Goal: Information Seeking & Learning: Find specific fact

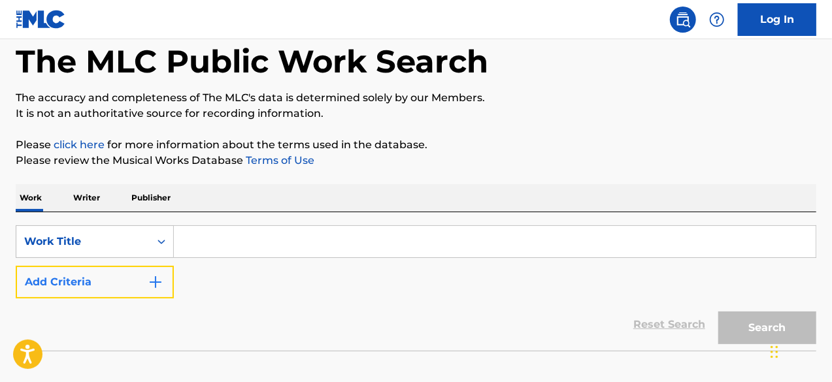
click at [157, 280] on img "Search Form" at bounding box center [156, 283] width 16 height 16
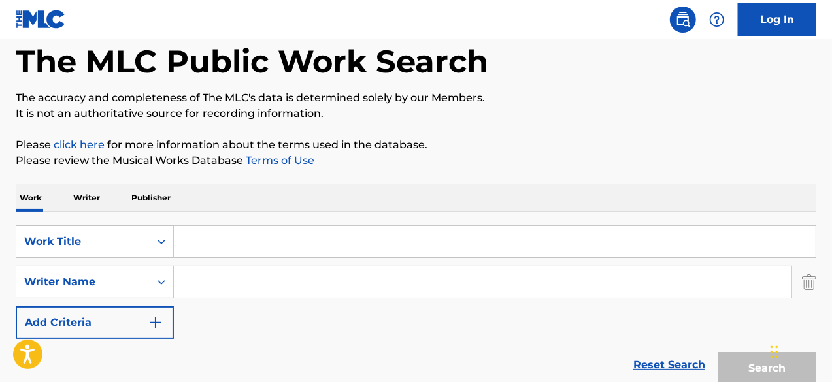
click at [233, 271] on input "Search Form" at bounding box center [483, 282] width 618 height 31
paste input "[PERSON_NAME]"
type input "[PERSON_NAME]"
click at [352, 243] on input "Search Form" at bounding box center [495, 241] width 642 height 31
paste input "Bipolar Virgo"
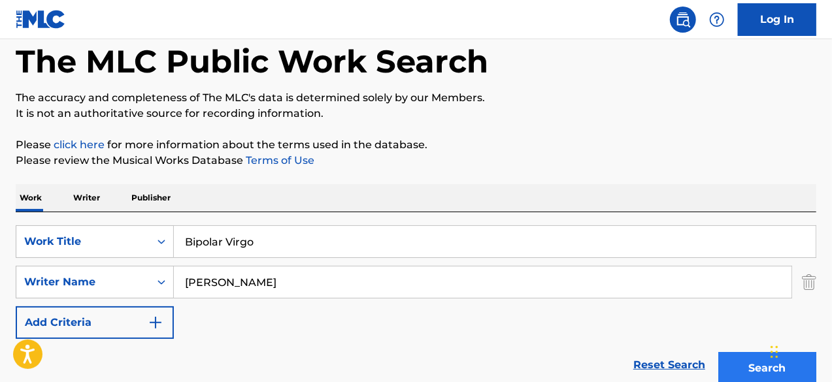
type input "Bipolar Virgo"
click at [736, 365] on button "Search" at bounding box center [768, 368] width 98 height 33
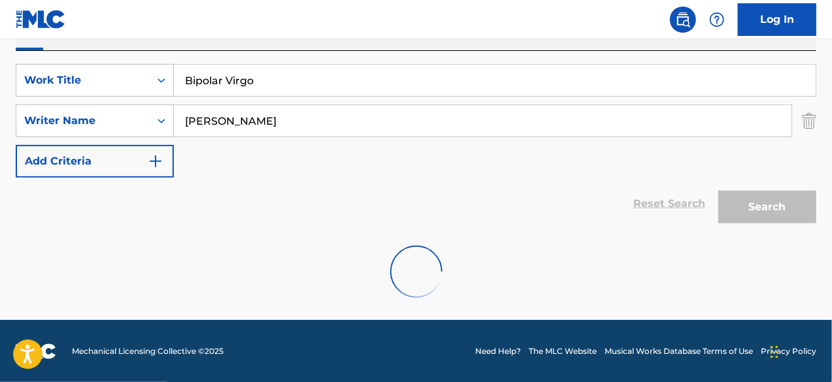
scroll to position [184, 0]
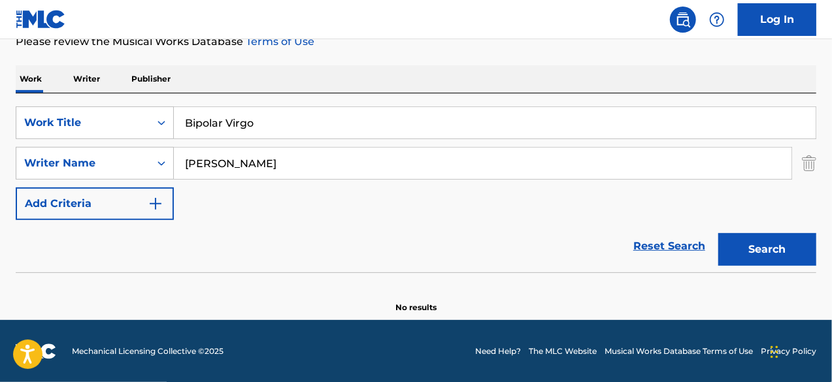
click at [230, 163] on input "[PERSON_NAME]" at bounding box center [483, 163] width 618 height 31
click at [266, 164] on input "[PERSON_NAME]" at bounding box center [483, 163] width 618 height 31
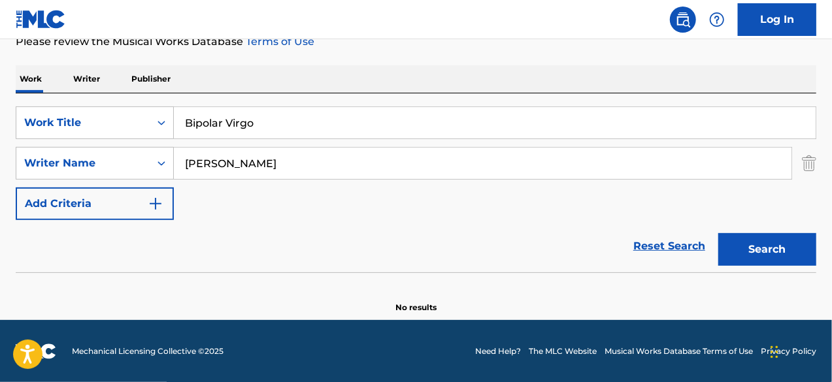
click at [266, 164] on input "[PERSON_NAME]" at bounding box center [483, 163] width 618 height 31
click at [301, 167] on input "[PERSON_NAME]" at bounding box center [483, 163] width 618 height 31
click at [263, 165] on input "[PERSON_NAME]" at bounding box center [483, 163] width 618 height 31
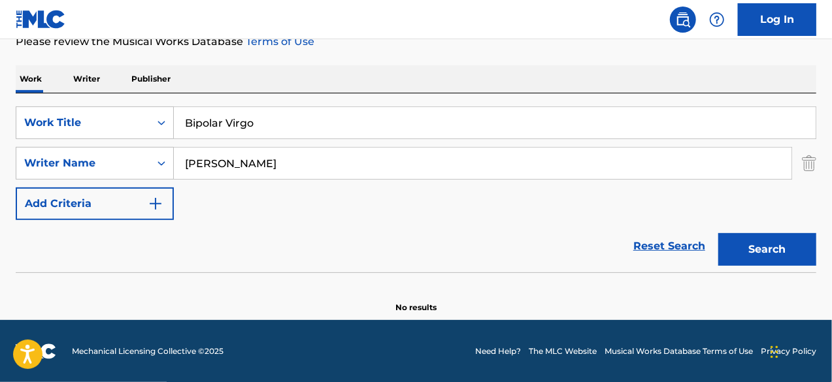
click at [263, 165] on input "[PERSON_NAME]" at bounding box center [483, 163] width 618 height 31
paste input "[PERSON_NAME]"
type input "[PERSON_NAME]"
click at [312, 129] on input "Bipolar Virgo" at bounding box center [495, 122] width 642 height 31
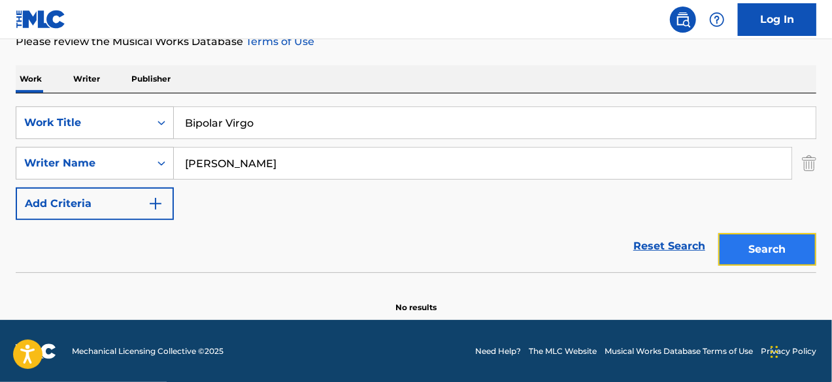
click at [781, 249] on button "Search" at bounding box center [768, 249] width 98 height 33
click at [382, 124] on input "Bipolar Virgo" at bounding box center [495, 122] width 642 height 31
paste input "HIGH SPEED"
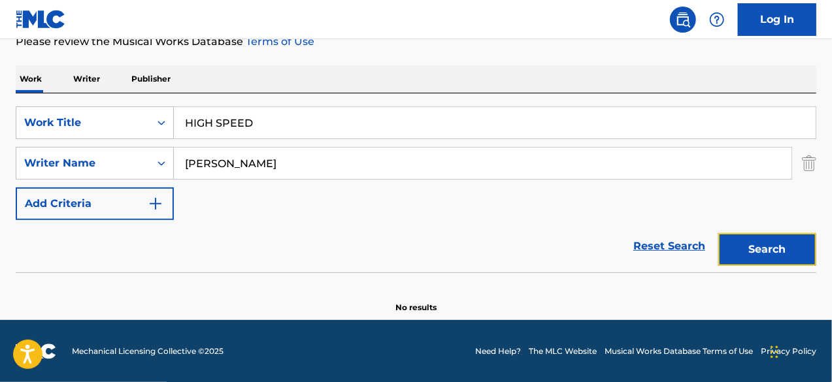
click at [758, 249] on button "Search" at bounding box center [768, 249] width 98 height 33
click at [377, 114] on input "HIGH SPEED" at bounding box center [495, 122] width 642 height 31
click at [377, 115] on input "HIGH SPEED" at bounding box center [495, 122] width 642 height 31
paste input "Right Price"
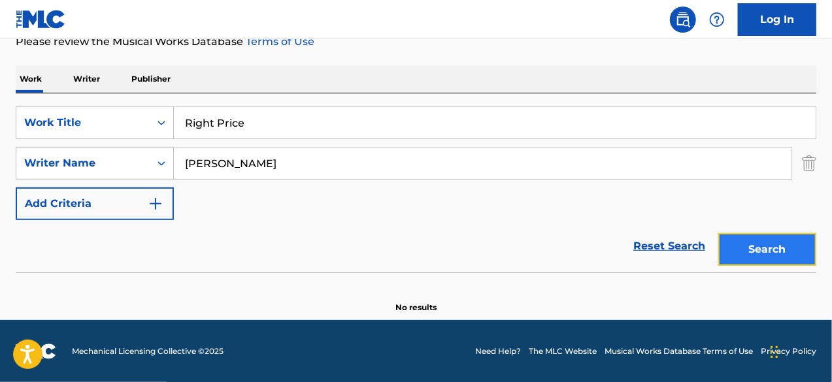
click at [753, 242] on button "Search" at bounding box center [768, 249] width 98 height 33
click at [212, 126] on input "Right Price" at bounding box center [495, 122] width 642 height 31
paste input "She Pretty"
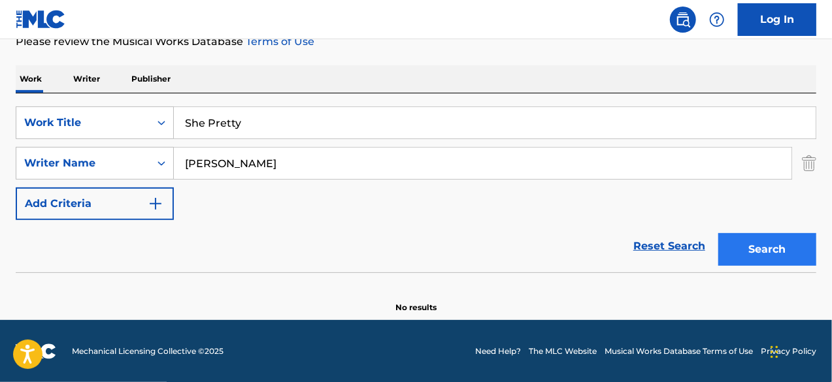
type input "She Pretty"
click at [741, 254] on button "Search" at bounding box center [768, 249] width 98 height 33
click at [242, 173] on input "[PERSON_NAME]" at bounding box center [483, 163] width 618 height 31
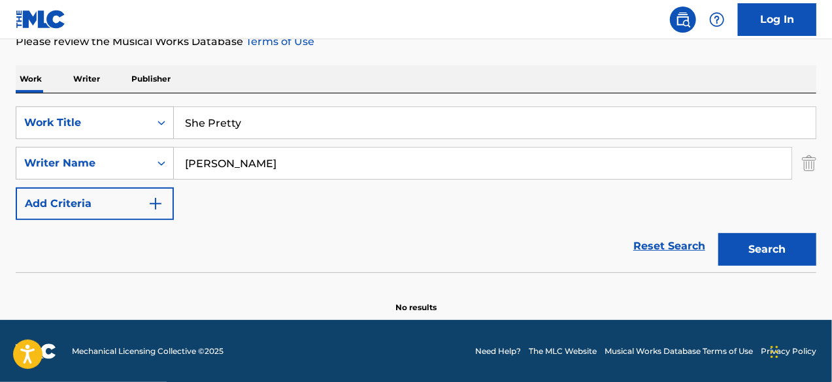
paste input "[PERSON_NAME]"
type input "[PERSON_NAME]"
click at [794, 253] on button "Search" at bounding box center [768, 249] width 98 height 33
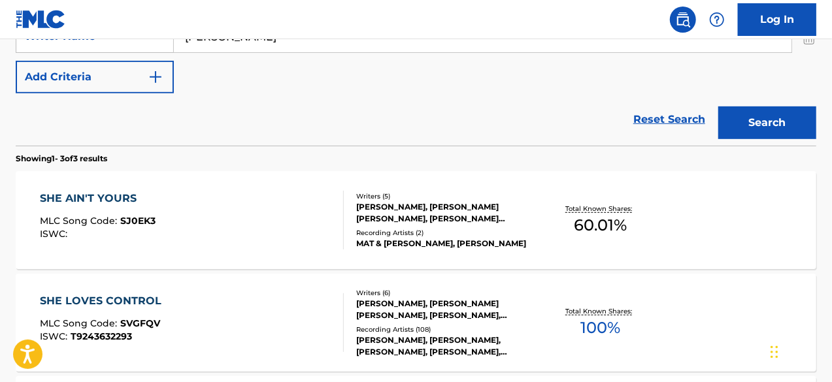
scroll to position [141, 0]
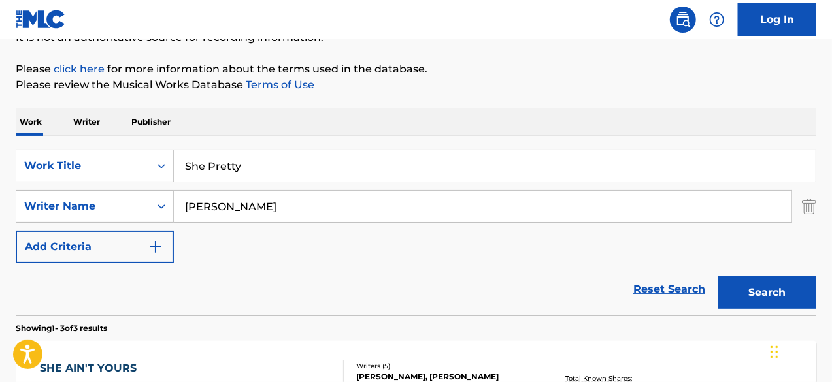
click at [313, 171] on input "She Pretty" at bounding box center [495, 165] width 642 height 31
paste input "Скажи мне"
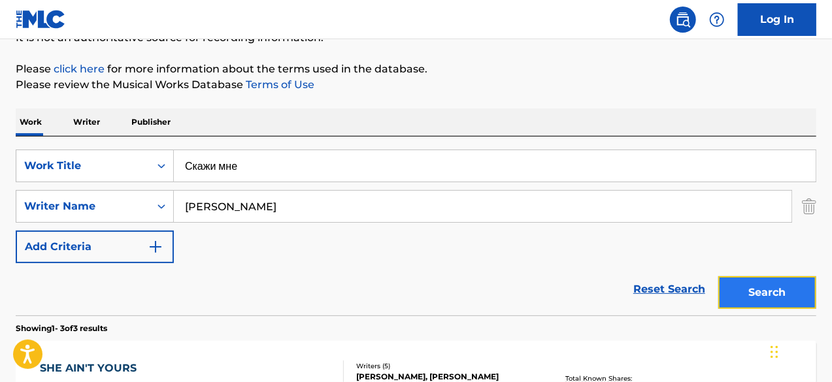
click at [768, 303] on button "Search" at bounding box center [768, 293] width 98 height 33
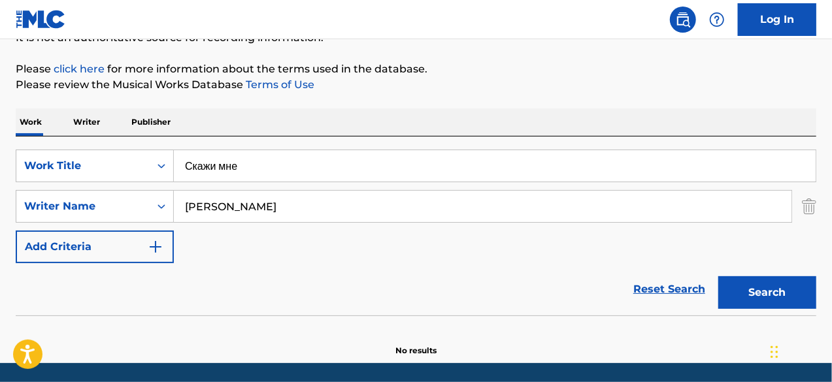
click at [305, 166] on input "Скажи мне" at bounding box center [495, 165] width 642 height 31
paste input "E-Way"
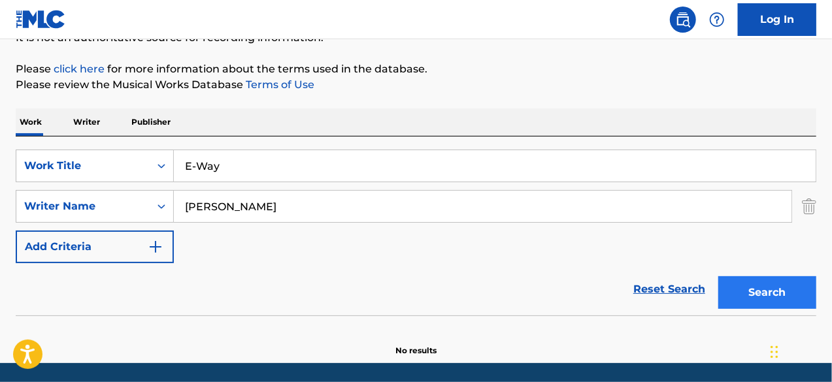
type input "E-Way"
click at [736, 294] on button "Search" at bounding box center [768, 293] width 98 height 33
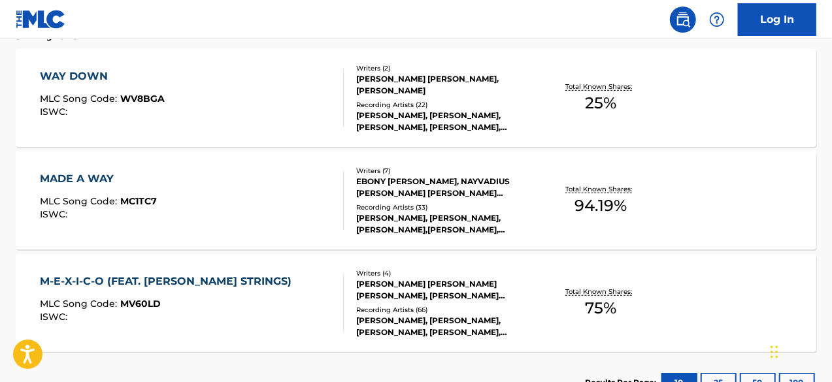
scroll to position [207, 0]
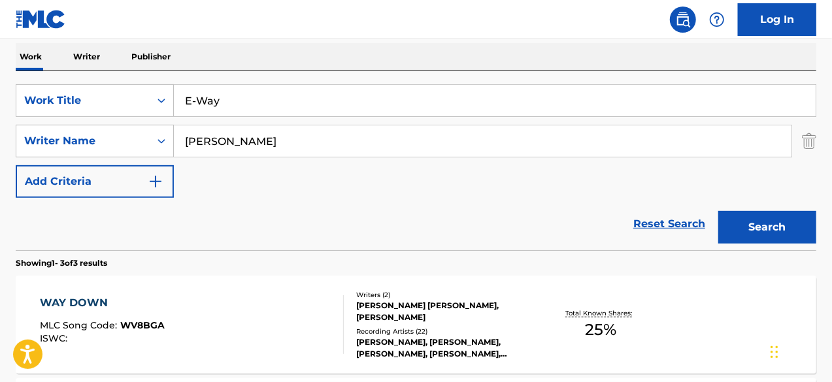
click at [320, 131] on input "[PERSON_NAME]" at bounding box center [483, 141] width 618 height 31
paste input "[PERSON_NAME]"
type input "[PERSON_NAME]"
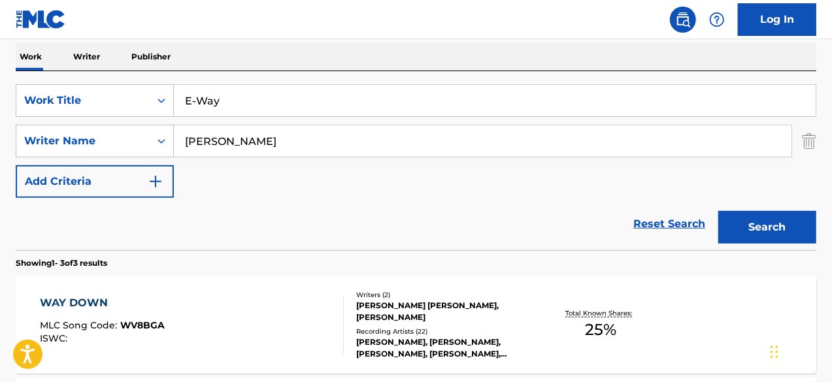
click at [788, 210] on div "Search" at bounding box center [764, 224] width 105 height 52
click at [794, 226] on button "Search" at bounding box center [768, 227] width 98 height 33
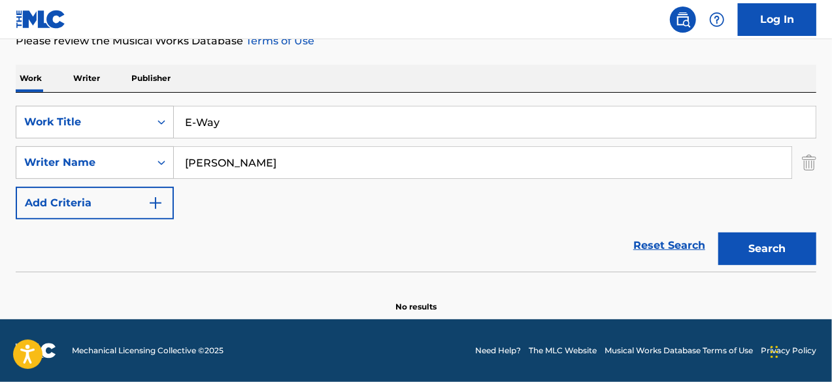
scroll to position [184, 0]
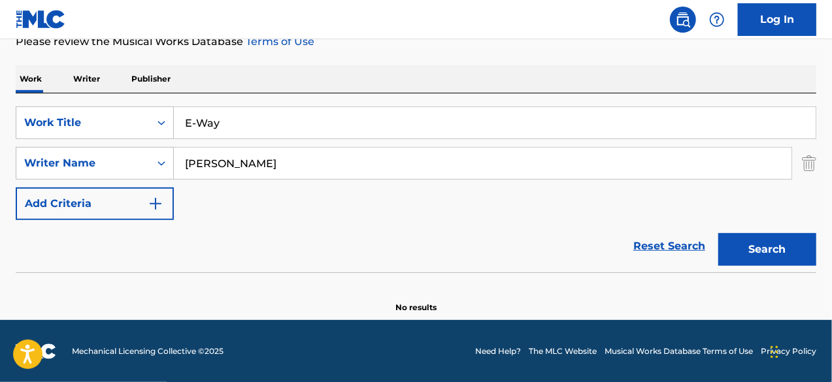
click at [371, 115] on input "E-Way" at bounding box center [495, 122] width 642 height 31
click at [203, 123] on input "E-Way" at bounding box center [495, 122] width 642 height 31
click at [719, 233] on button "Search" at bounding box center [768, 249] width 98 height 33
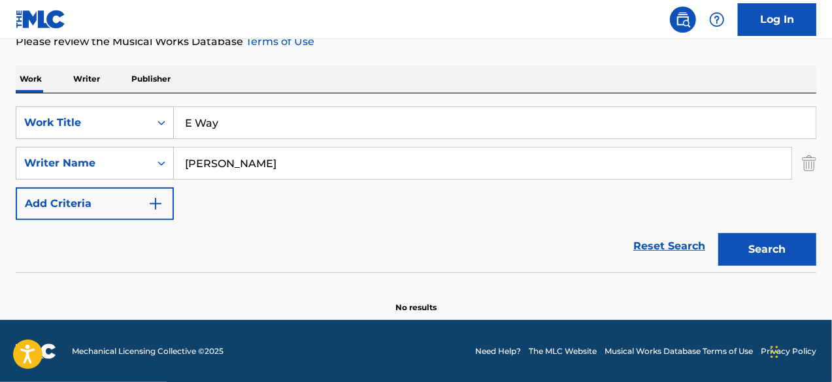
click at [719, 233] on button "Search" at bounding box center [768, 249] width 98 height 33
click at [384, 125] on input "E Way" at bounding box center [495, 122] width 642 height 31
paste input "QUAZIMODO"
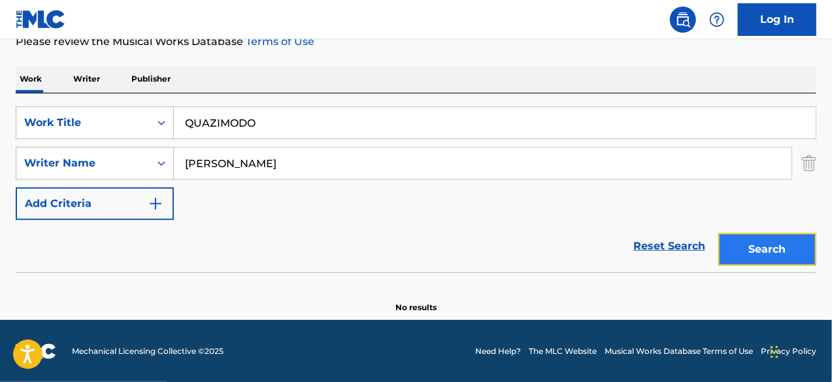
click at [754, 239] on button "Search" at bounding box center [768, 249] width 98 height 33
click at [397, 117] on input "QUAZIMODO" at bounding box center [495, 122] width 642 height 31
paste input "Demon Time"
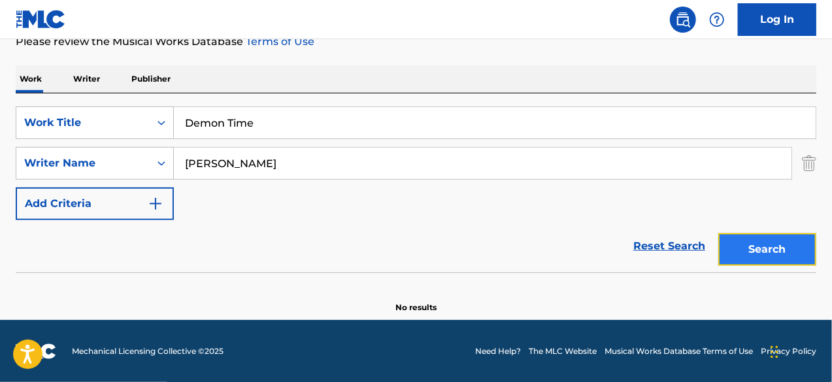
click at [749, 240] on button "Search" at bounding box center [768, 249] width 98 height 33
click at [298, 127] on input "Demon Time" at bounding box center [495, 122] width 642 height 31
paste input "Lakers (feat. BIG30)"
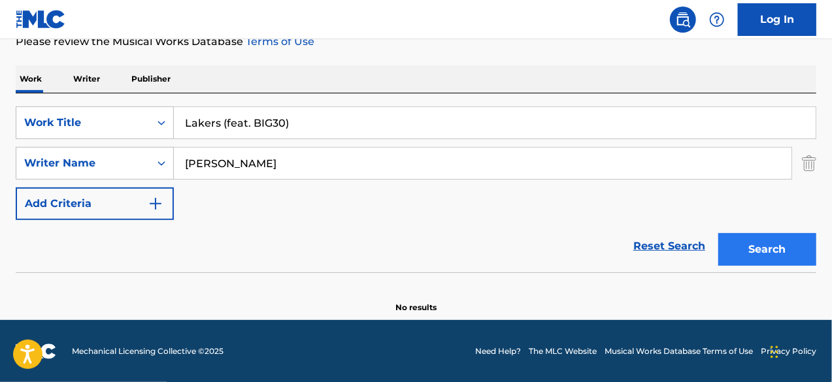
type input "Lakers (feat. BIG30)"
click at [778, 249] on button "Search" at bounding box center [768, 249] width 98 height 33
